Goal: Find specific page/section: Find specific page/section

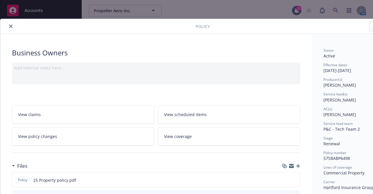
scroll to position [175, 0]
click at [9, 25] on icon "close" at bounding box center [11, 27] width 4 height 4
